Goal: Browse casually: Explore the website without a specific task or goal

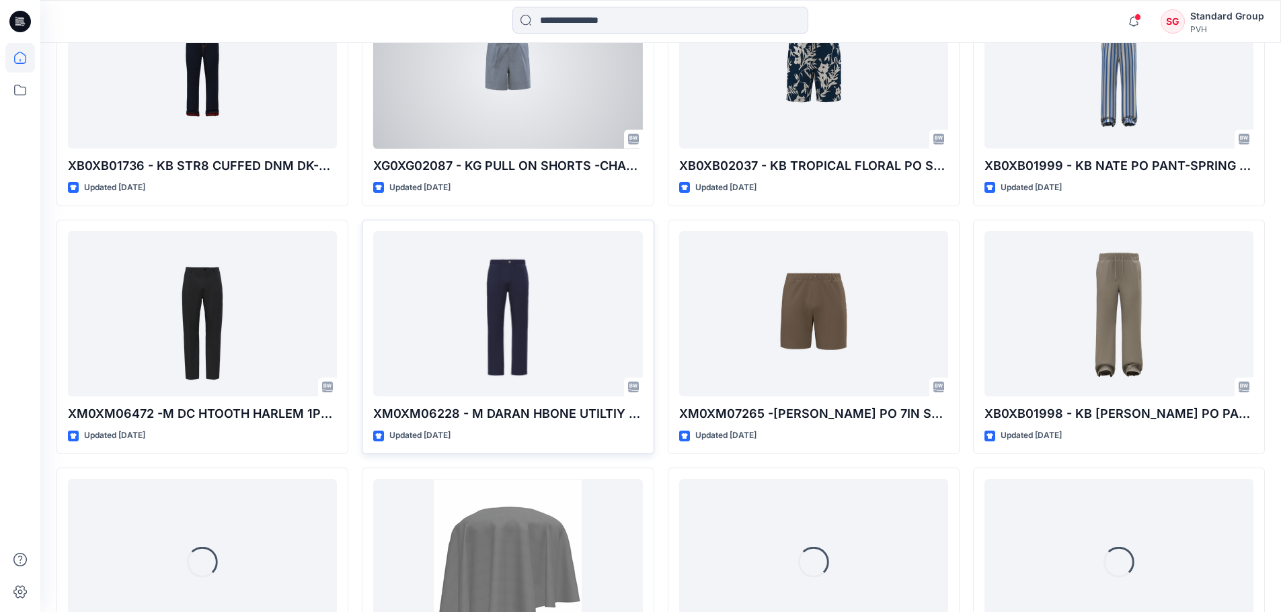
scroll to position [2204, 0]
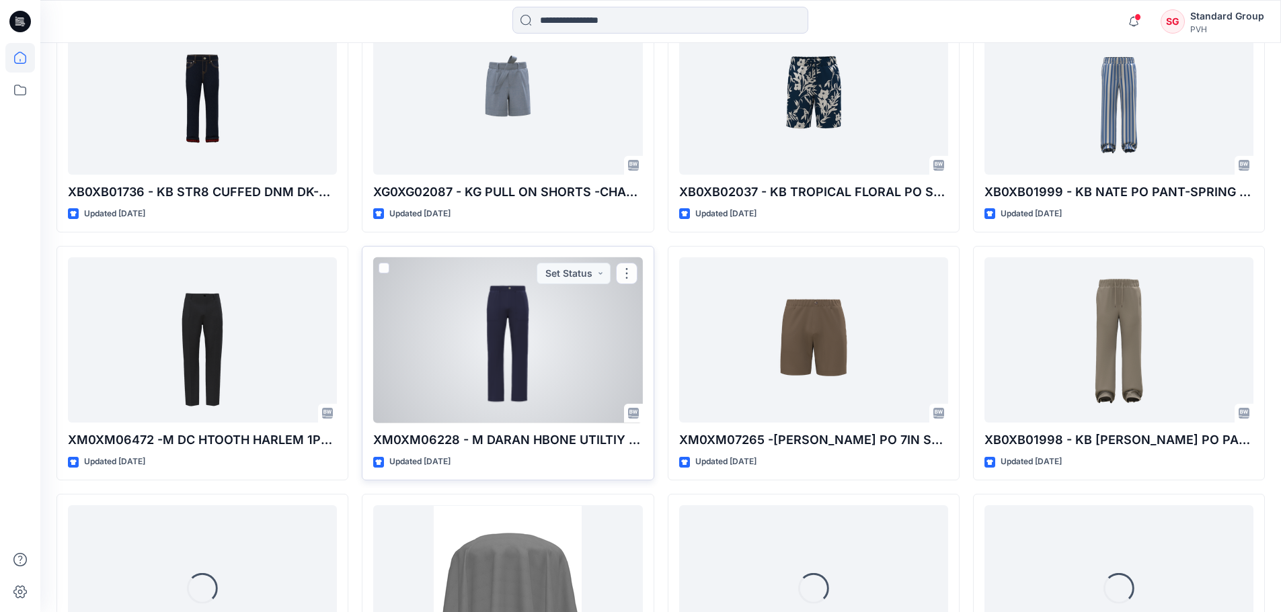
click at [560, 340] on div at bounding box center [507, 340] width 269 height 166
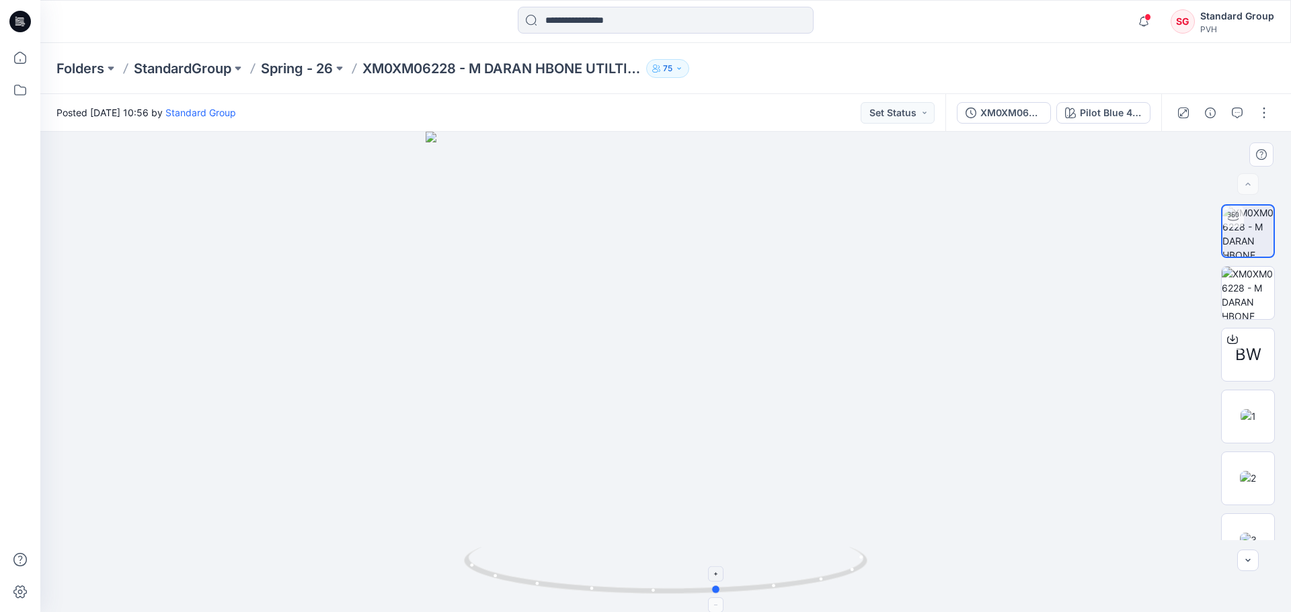
drag, startPoint x: 671, startPoint y: 597, endPoint x: 723, endPoint y: 583, distance: 54.1
click at [723, 583] on icon at bounding box center [667, 572] width 407 height 50
drag, startPoint x: 701, startPoint y: 211, endPoint x: 692, endPoint y: 417, distance: 206.6
drag, startPoint x: 713, startPoint y: 596, endPoint x: 577, endPoint y: 593, distance: 135.1
click at [577, 593] on icon at bounding box center [667, 572] width 407 height 50
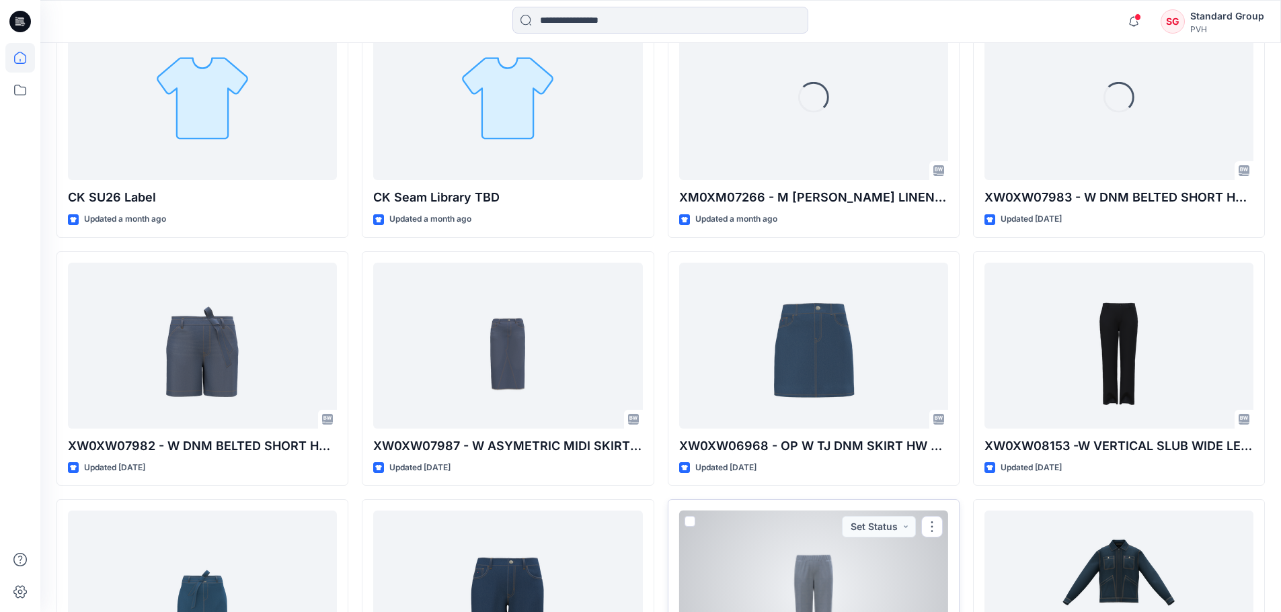
scroll to position [1196, 0]
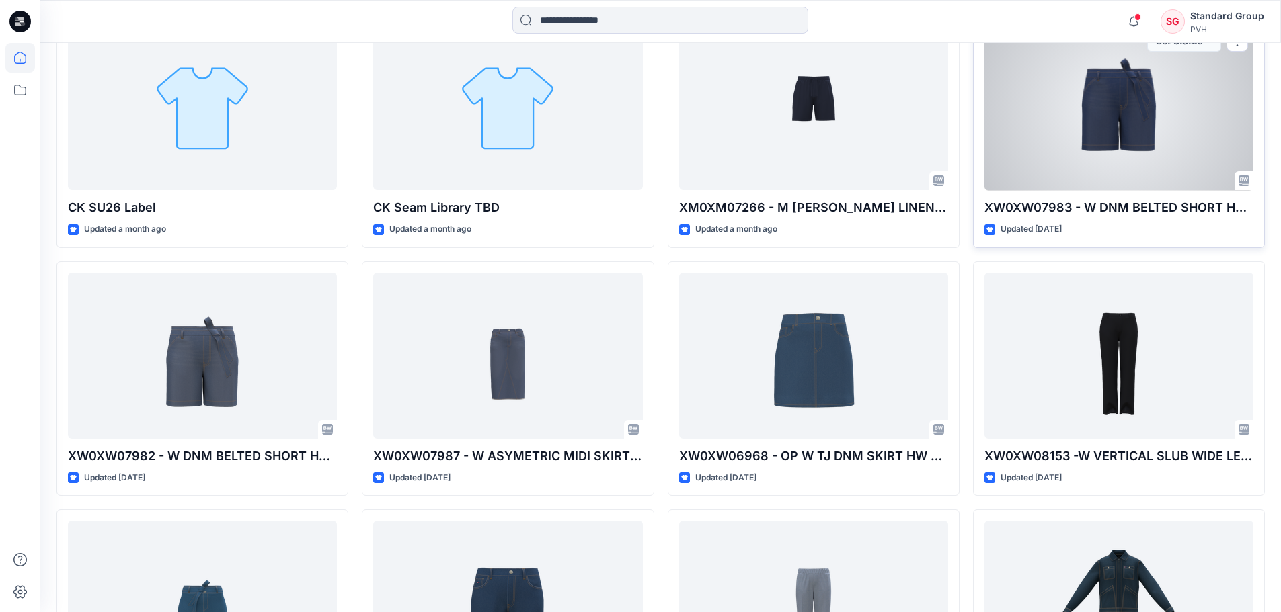
click at [1137, 118] on div at bounding box center [1118, 108] width 269 height 166
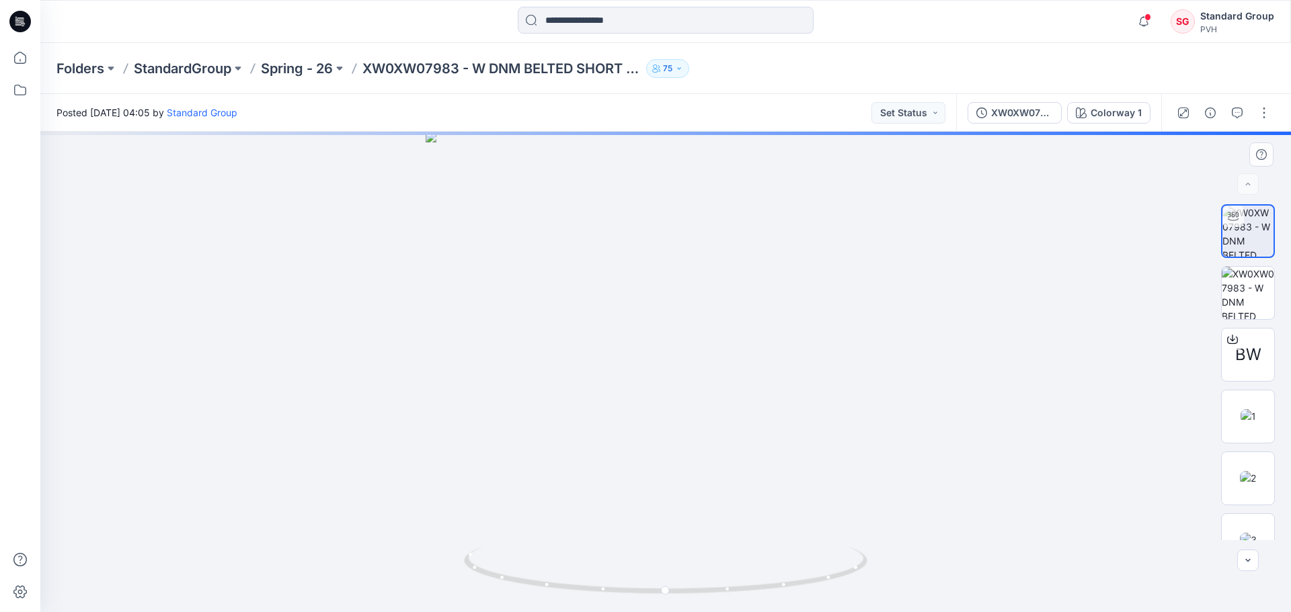
click at [868, 380] on div at bounding box center [665, 372] width 1250 height 481
drag, startPoint x: 663, startPoint y: 590, endPoint x: 685, endPoint y: 584, distance: 23.0
click at [685, 584] on icon at bounding box center [667, 572] width 407 height 50
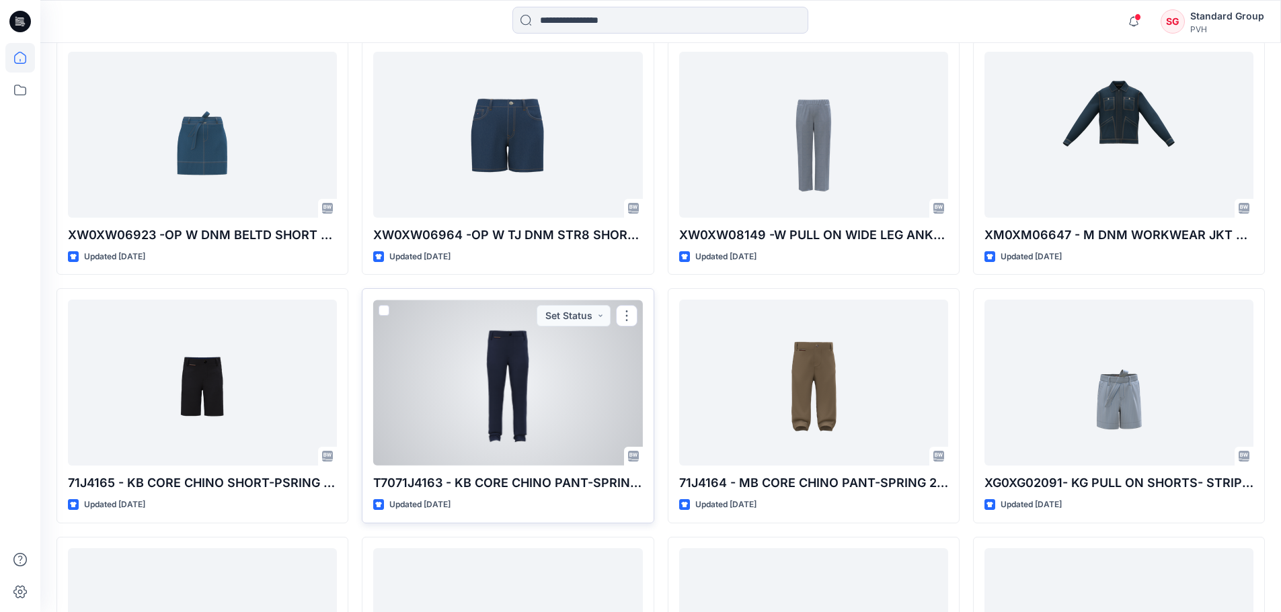
scroll to position [1532, 0]
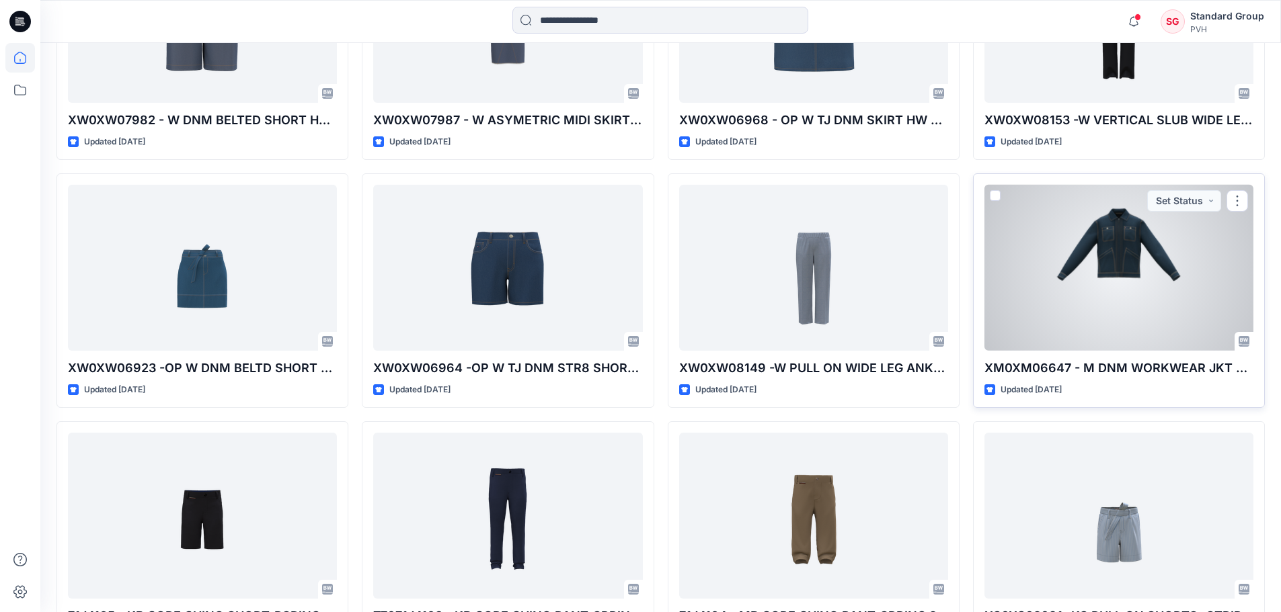
click at [1059, 283] on div at bounding box center [1118, 268] width 269 height 166
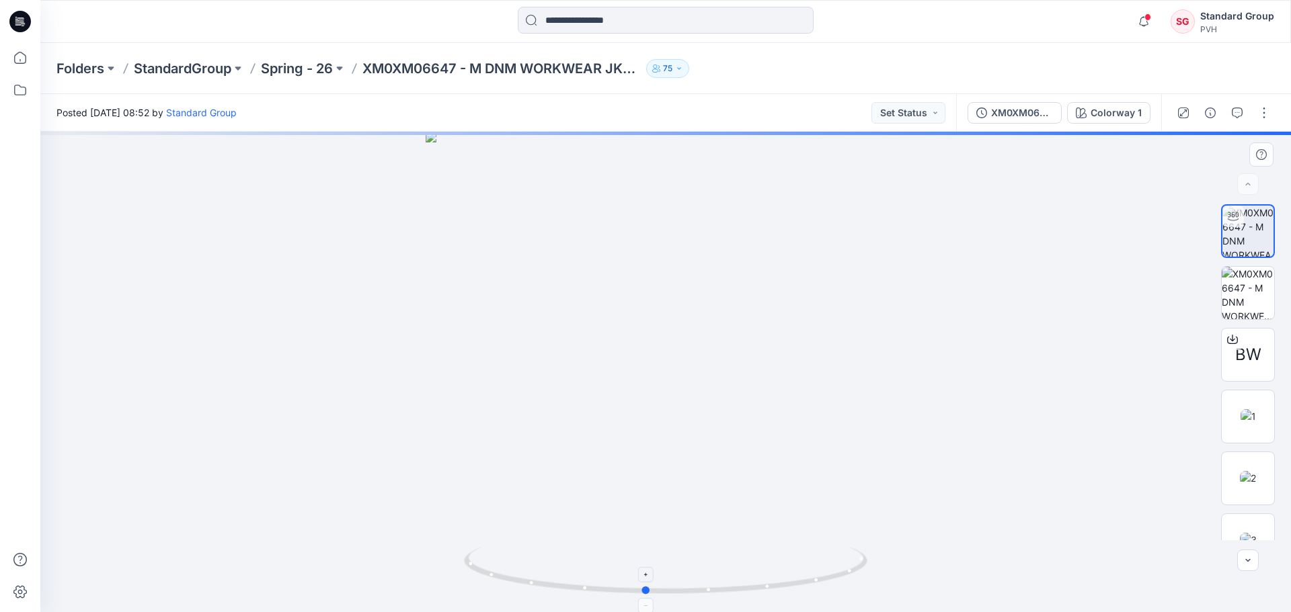
drag, startPoint x: 667, startPoint y: 596, endPoint x: 647, endPoint y: 589, distance: 21.5
click at [647, 589] on icon at bounding box center [667, 572] width 407 height 50
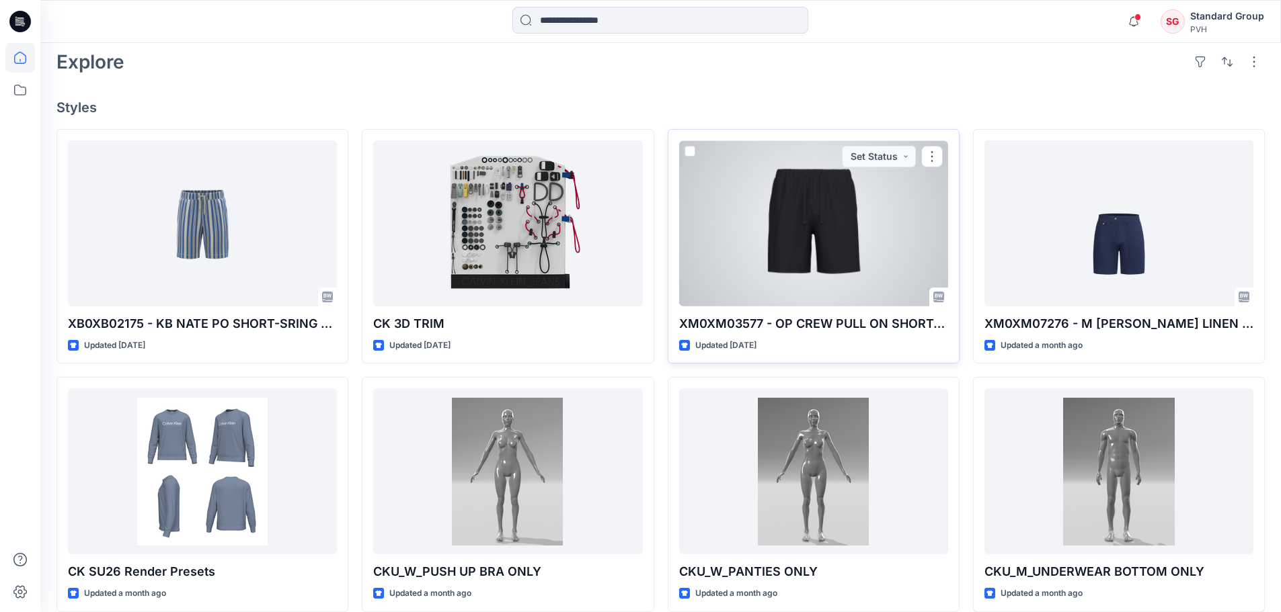
scroll to position [336, 0]
click at [831, 205] on div at bounding box center [813, 223] width 269 height 166
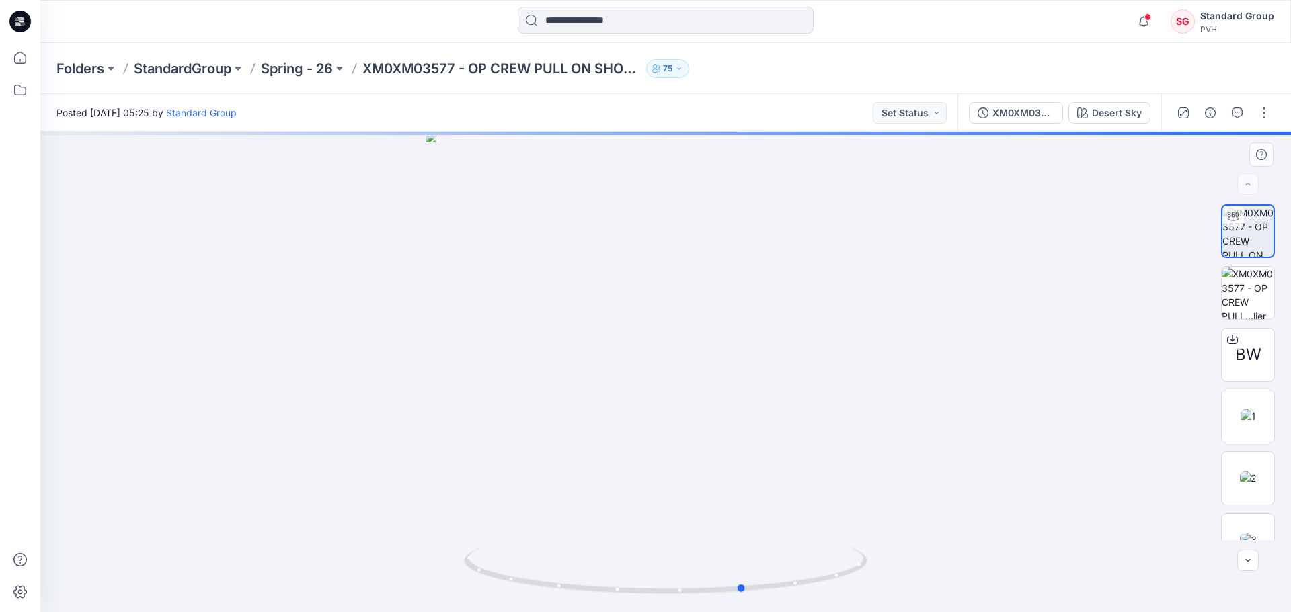
drag, startPoint x: 670, startPoint y: 594, endPoint x: 346, endPoint y: 563, distance: 325.5
click at [346, 563] on div at bounding box center [665, 372] width 1250 height 481
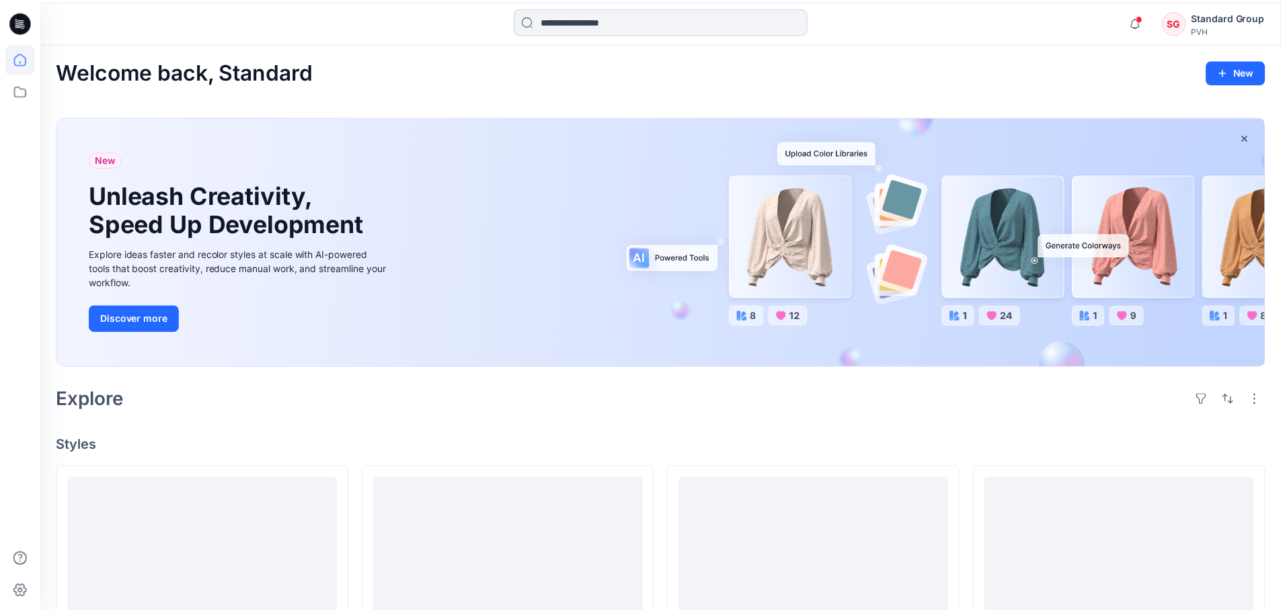
scroll to position [336, 0]
